Goal: Task Accomplishment & Management: Use online tool/utility

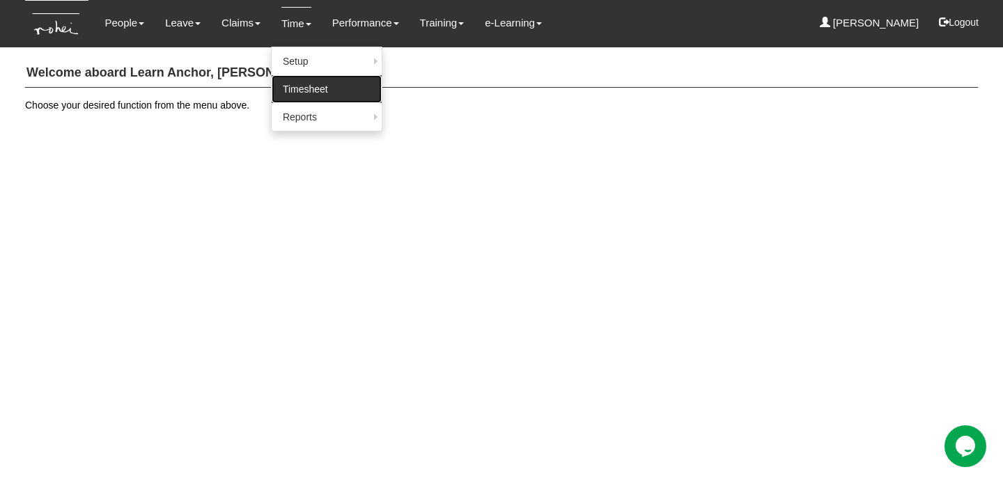
click at [309, 88] on link "Timesheet" at bounding box center [327, 89] width 110 height 28
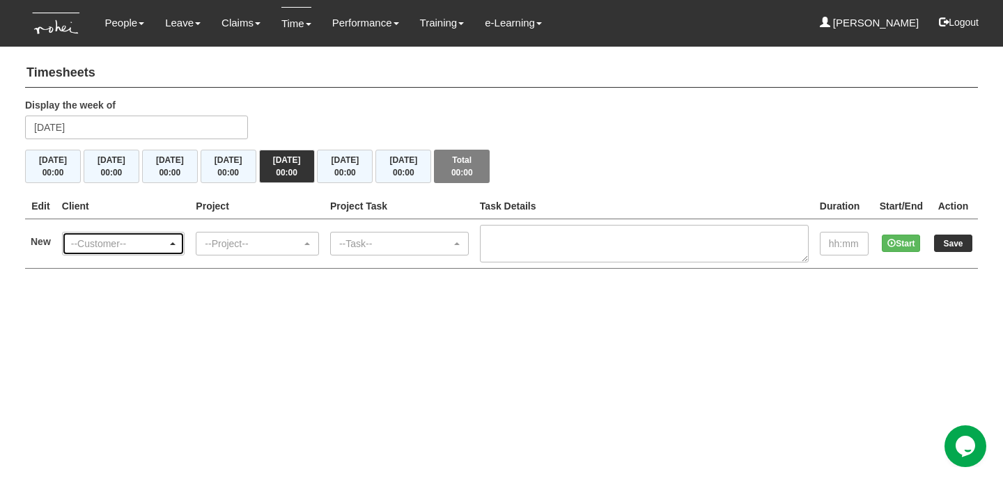
click at [144, 242] on div "--Customer--" at bounding box center [119, 244] width 97 height 14
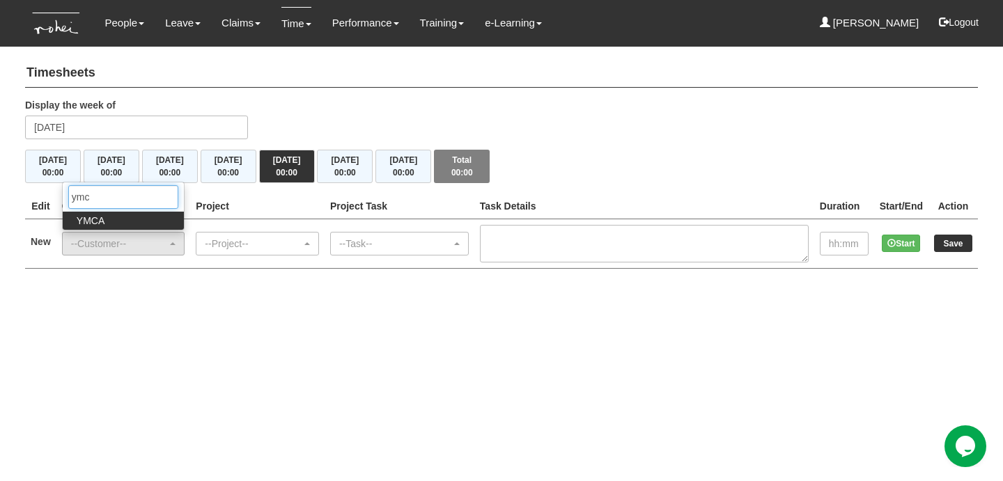
type input "ymca"
select select "492"
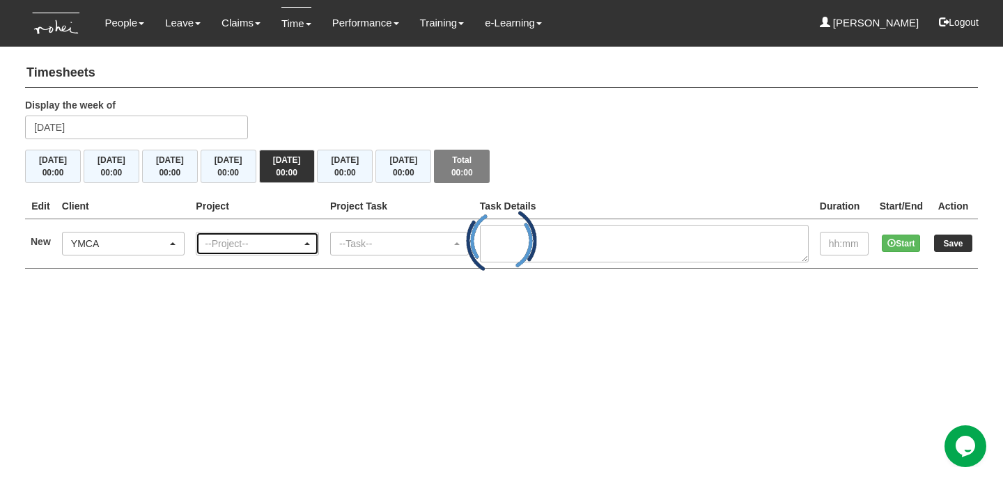
click at [258, 242] on div "--Project--" at bounding box center [253, 244] width 97 height 14
click at [273, 242] on div "--Project--" at bounding box center [253, 244] width 97 height 14
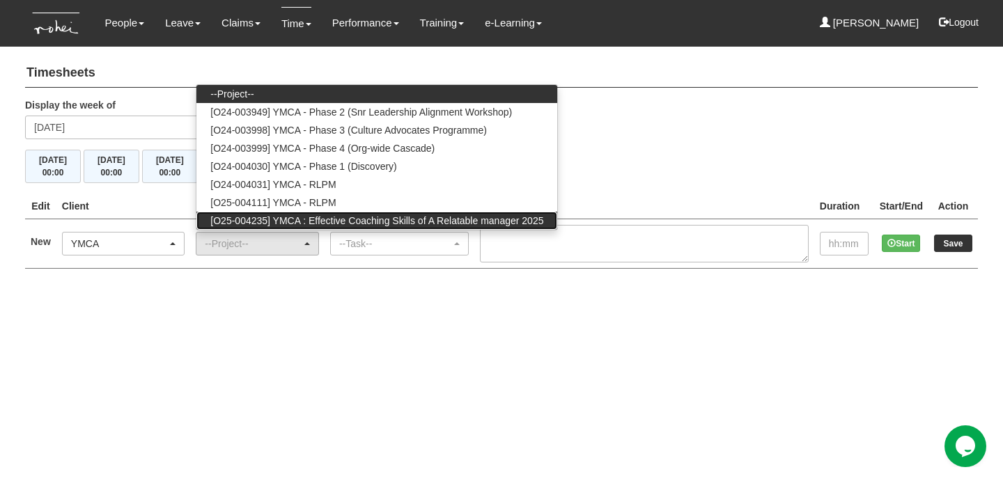
click at [316, 220] on span "[O25-004235] YMCA : Effective Coaching Skills of A Relatable manager 2025" at bounding box center [376, 221] width 333 height 14
select select "2855"
